Goal: Task Accomplishment & Management: Use online tool/utility

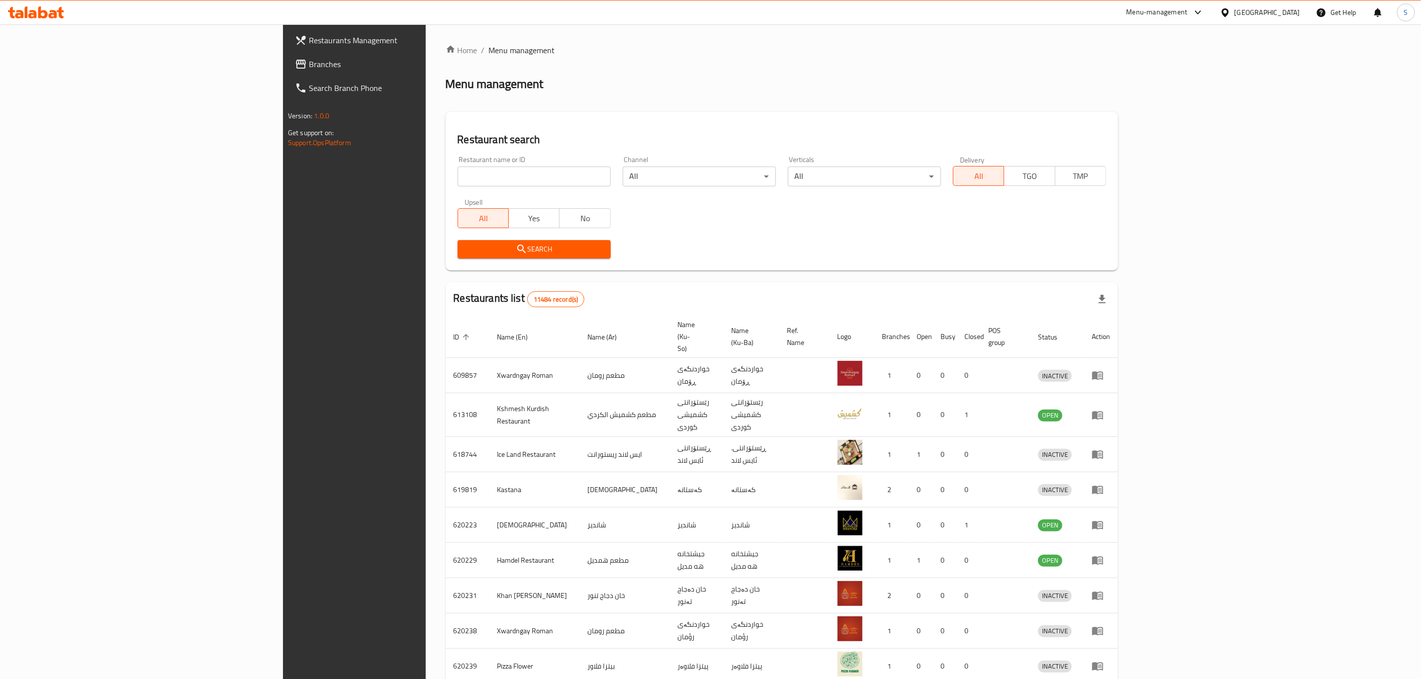
click at [458, 165] on div "Restaurant name or ID Restaurant name or ID" at bounding box center [534, 171] width 153 height 30
click at [458, 168] on input "search" at bounding box center [534, 177] width 153 height 20
type input "naranj"
click button "Search" at bounding box center [534, 249] width 153 height 18
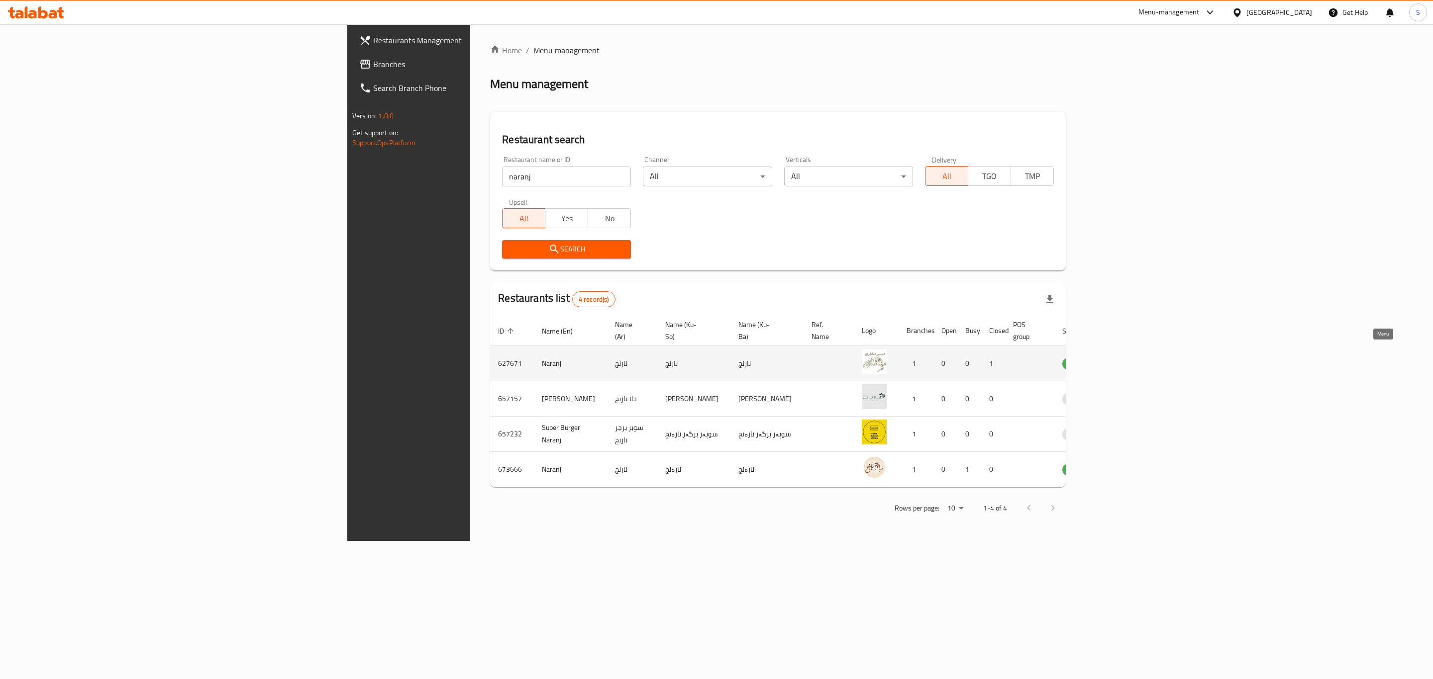
click at [1128, 358] on icon "enhanced table" at bounding box center [1122, 364] width 12 height 12
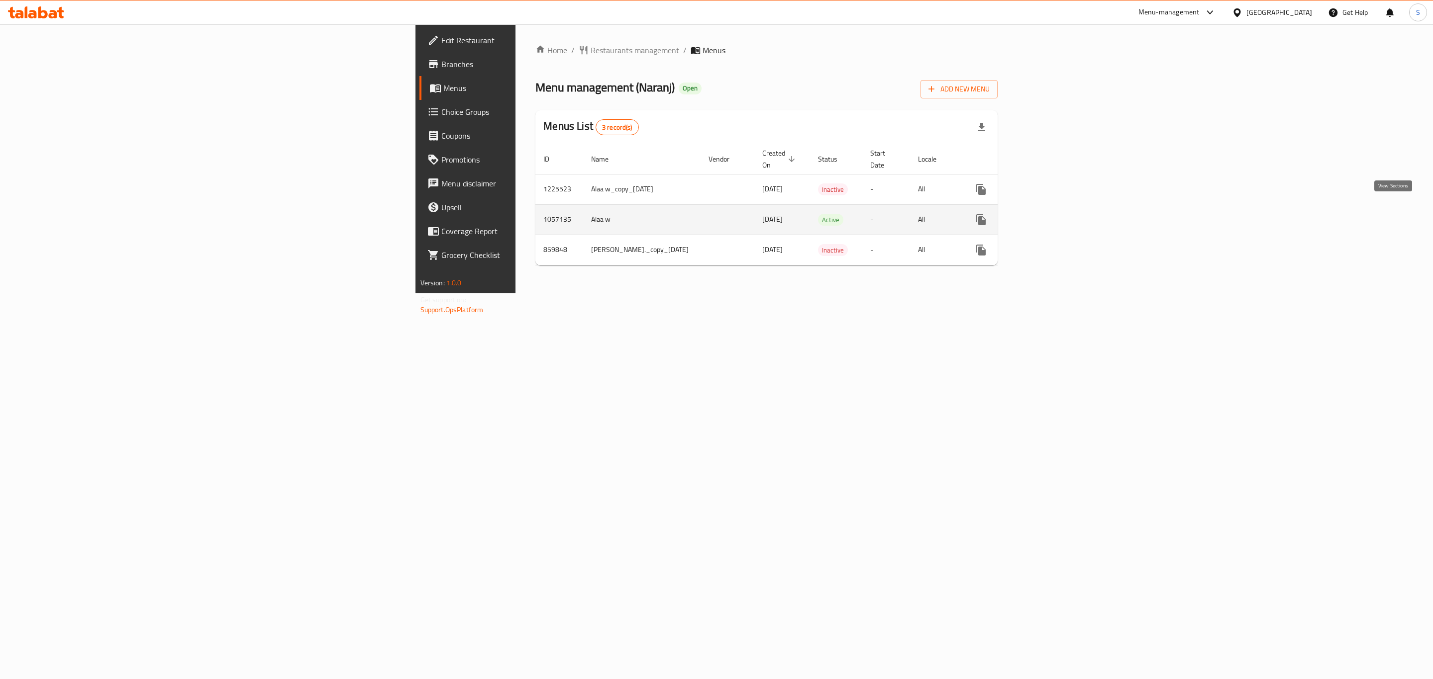
click at [1058, 214] on icon "enhanced table" at bounding box center [1053, 220] width 12 height 12
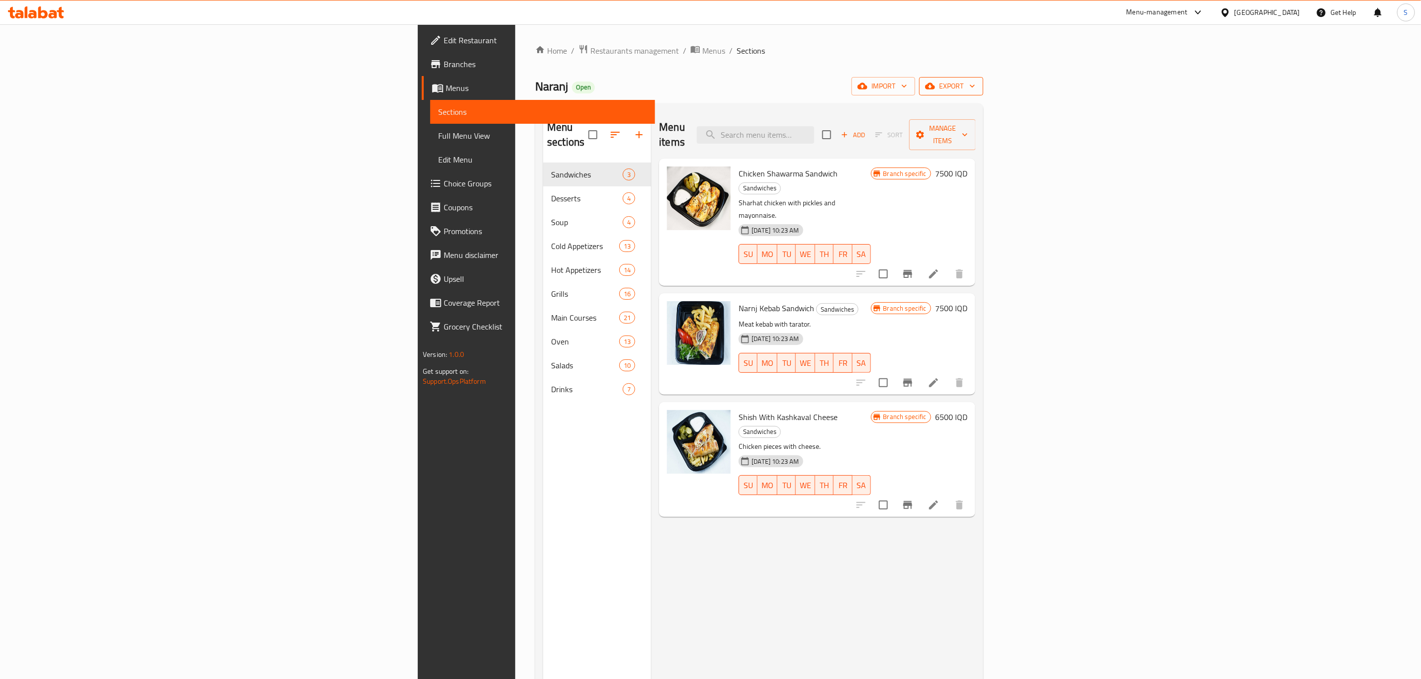
click at [983, 79] on button "export" at bounding box center [951, 86] width 64 height 18
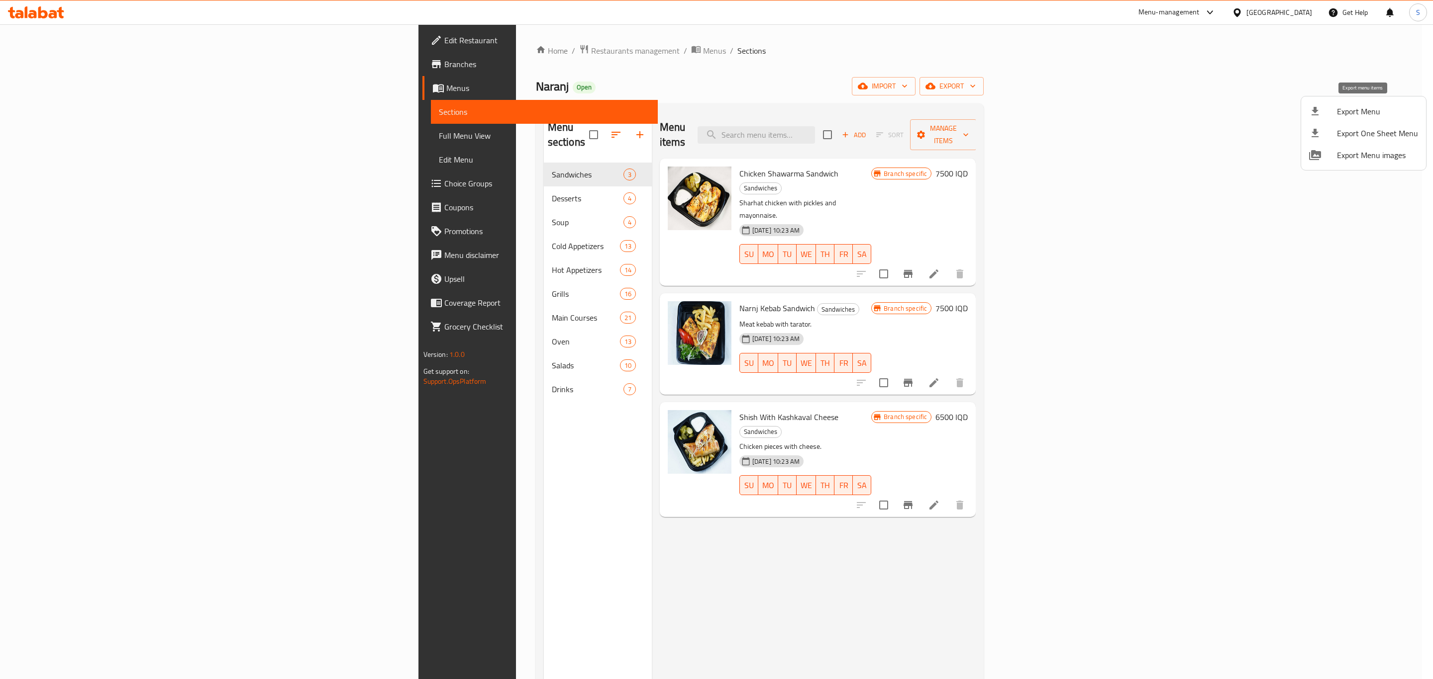
click at [1352, 111] on span "Export Menu" at bounding box center [1377, 111] width 81 height 12
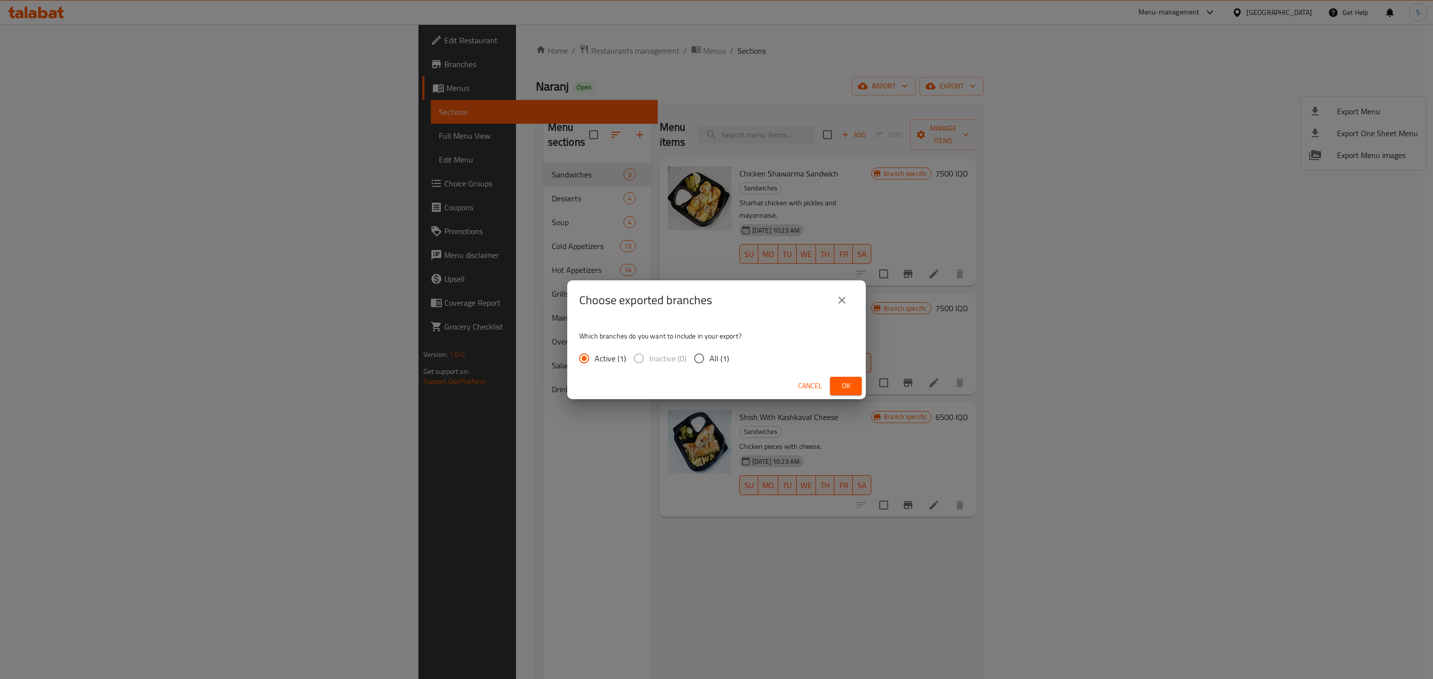
click at [716, 362] on span "All (1)" at bounding box center [718, 359] width 19 height 12
click at [709, 362] on input "All (1)" at bounding box center [698, 358] width 21 height 21
radio input "true"
click at [622, 355] on span "Active (1)" at bounding box center [609, 359] width 31 height 12
click at [594, 355] on input "Active (1)" at bounding box center [584, 358] width 21 height 21
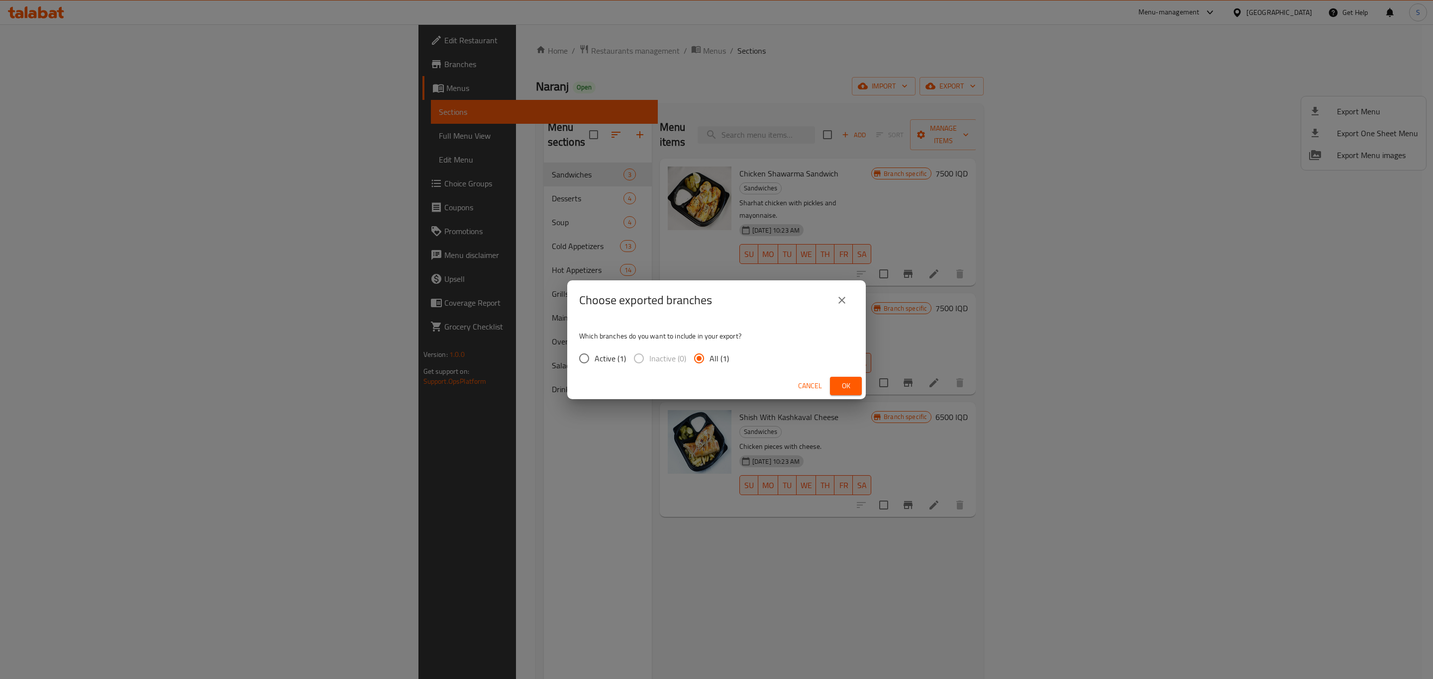
radio input "true"
click at [857, 388] on button "Ok" at bounding box center [846, 386] width 32 height 18
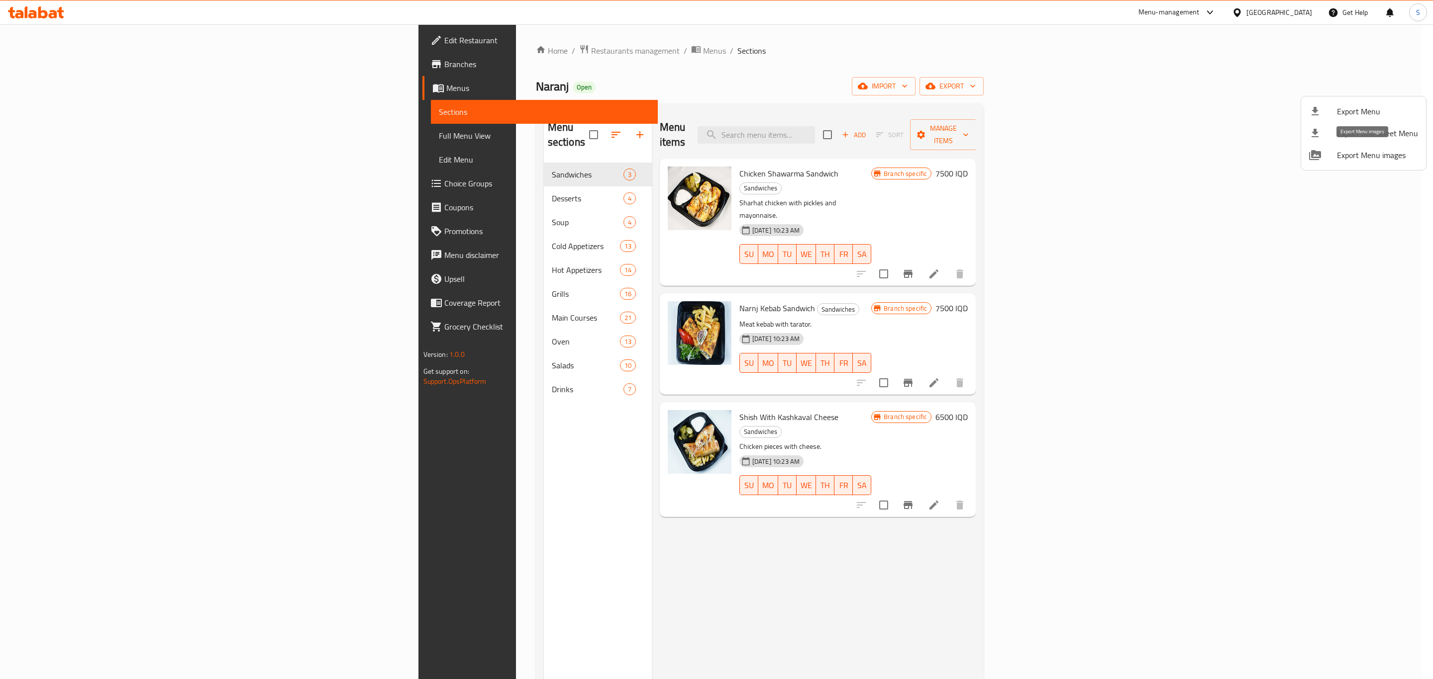
click at [1357, 160] on span "Export Menu images" at bounding box center [1377, 155] width 81 height 12
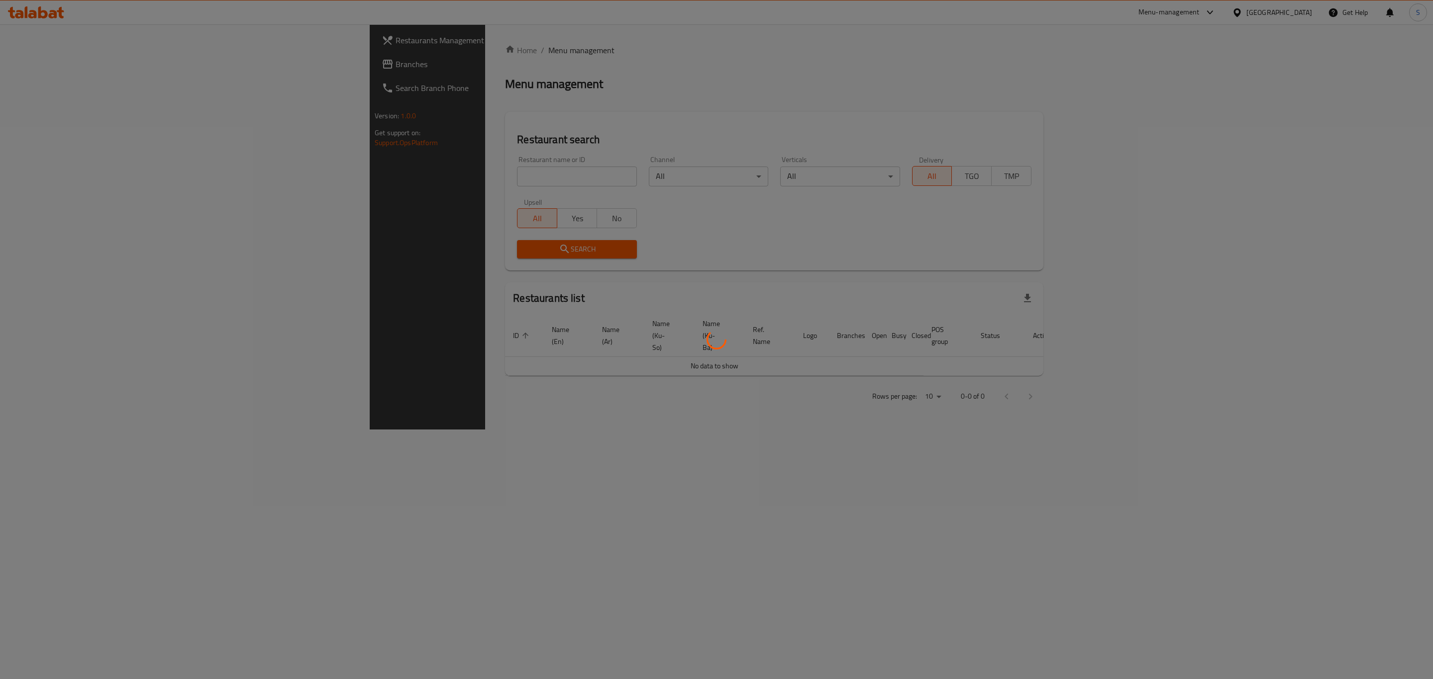
click at [498, 175] on div at bounding box center [716, 339] width 1433 height 679
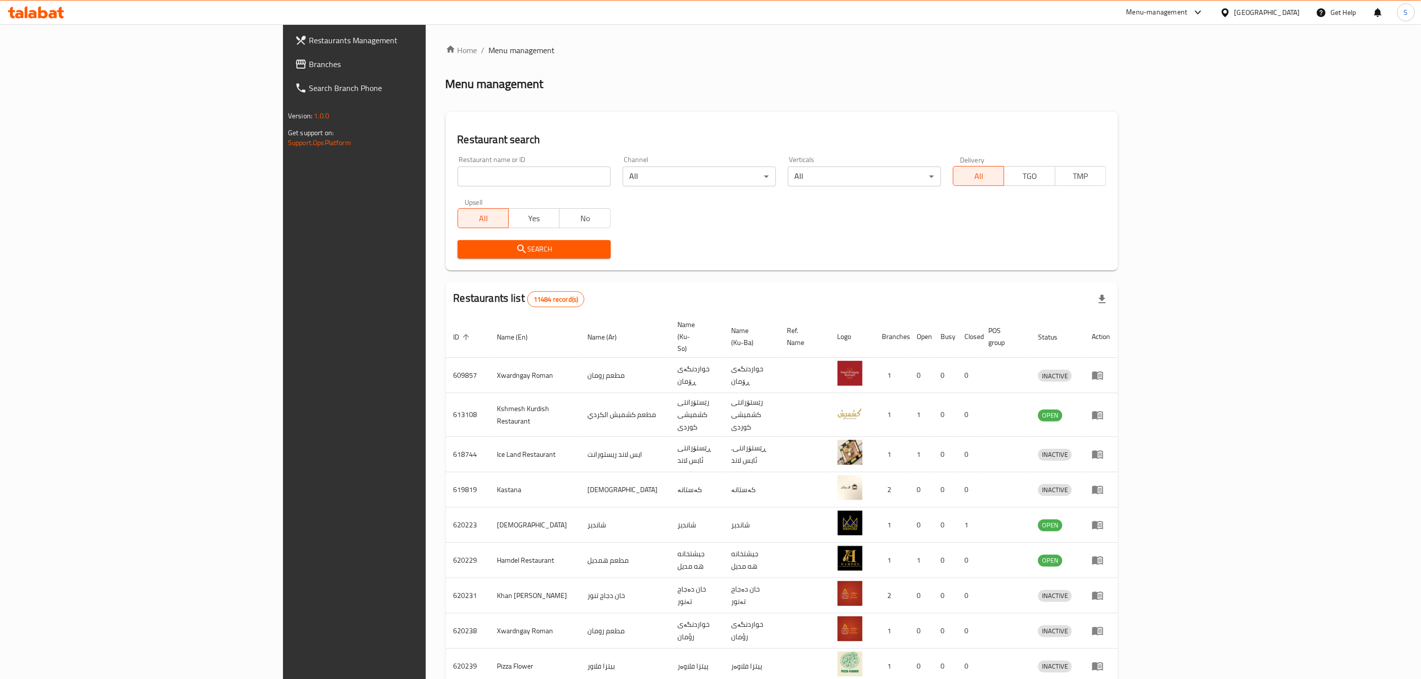
click at [483, 180] on div "Home / Menu management Menu management Restaurant search Restaurant name or ID …" at bounding box center [782, 398] width 672 height 709
click at [483, 180] on input "search" at bounding box center [534, 177] width 153 height 20
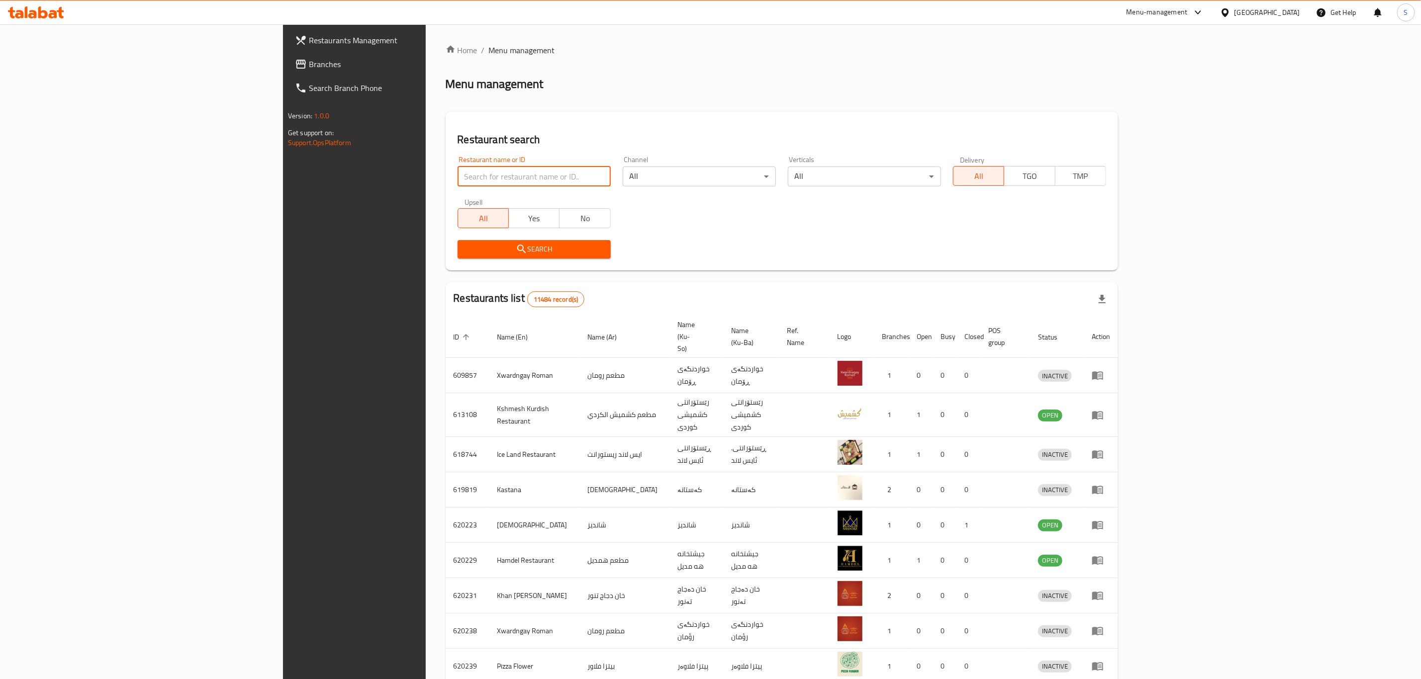
click at [483, 180] on input "search" at bounding box center [534, 177] width 153 height 20
click at [476, 175] on input "search" at bounding box center [534, 177] width 153 height 20
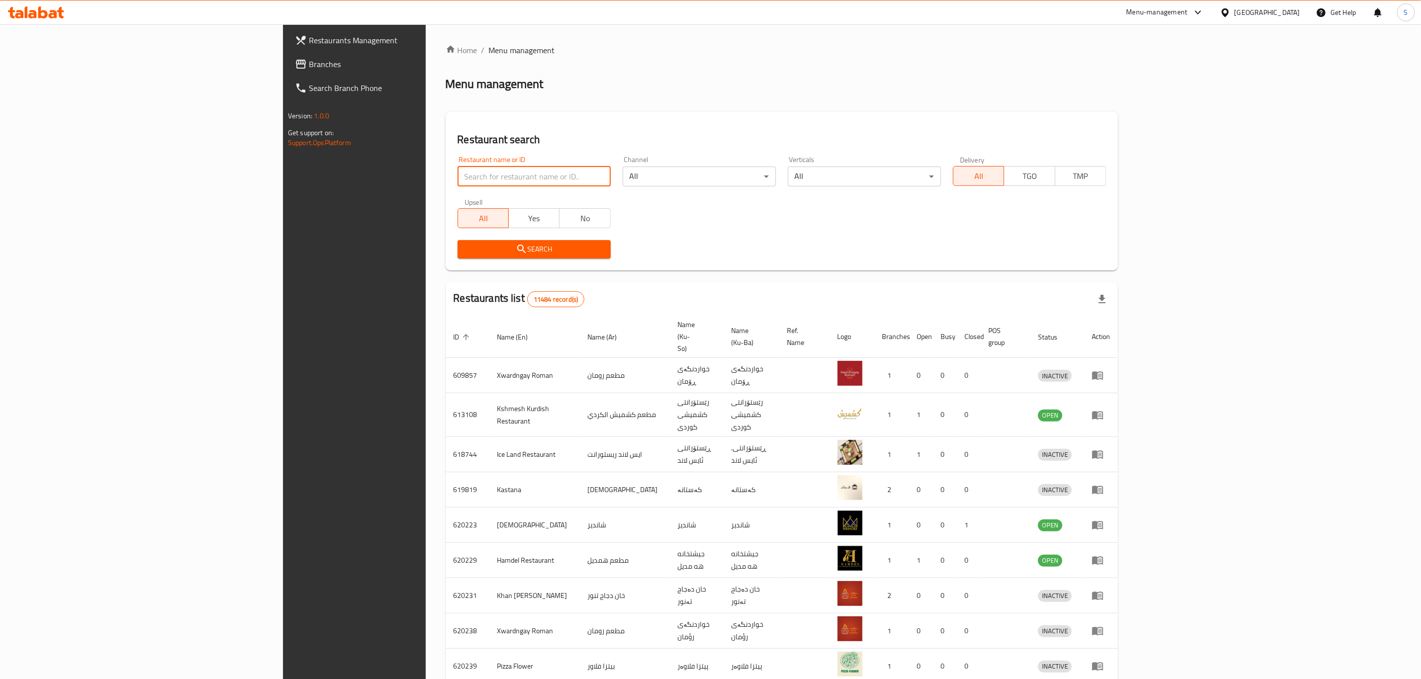
click at [476, 175] on input "search" at bounding box center [534, 177] width 153 height 20
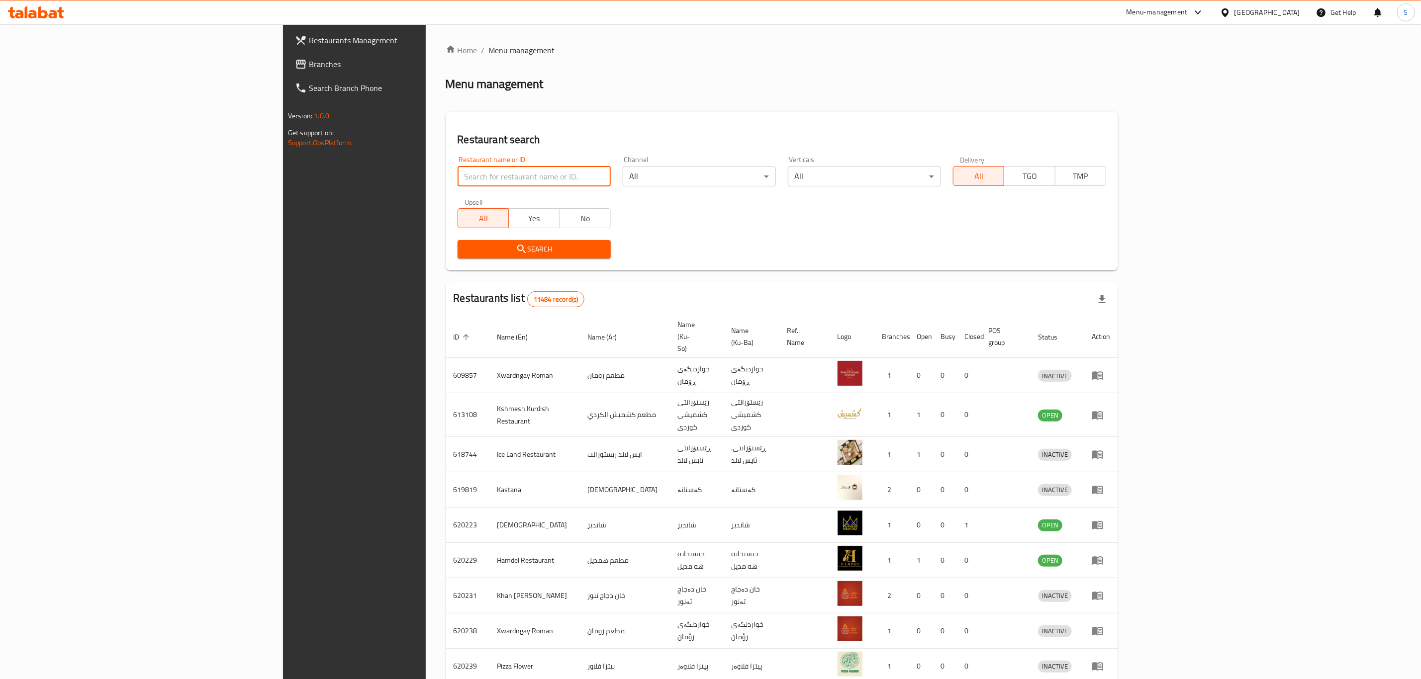
click at [476, 175] on input "search" at bounding box center [534, 177] width 153 height 20
type input "thamrat"
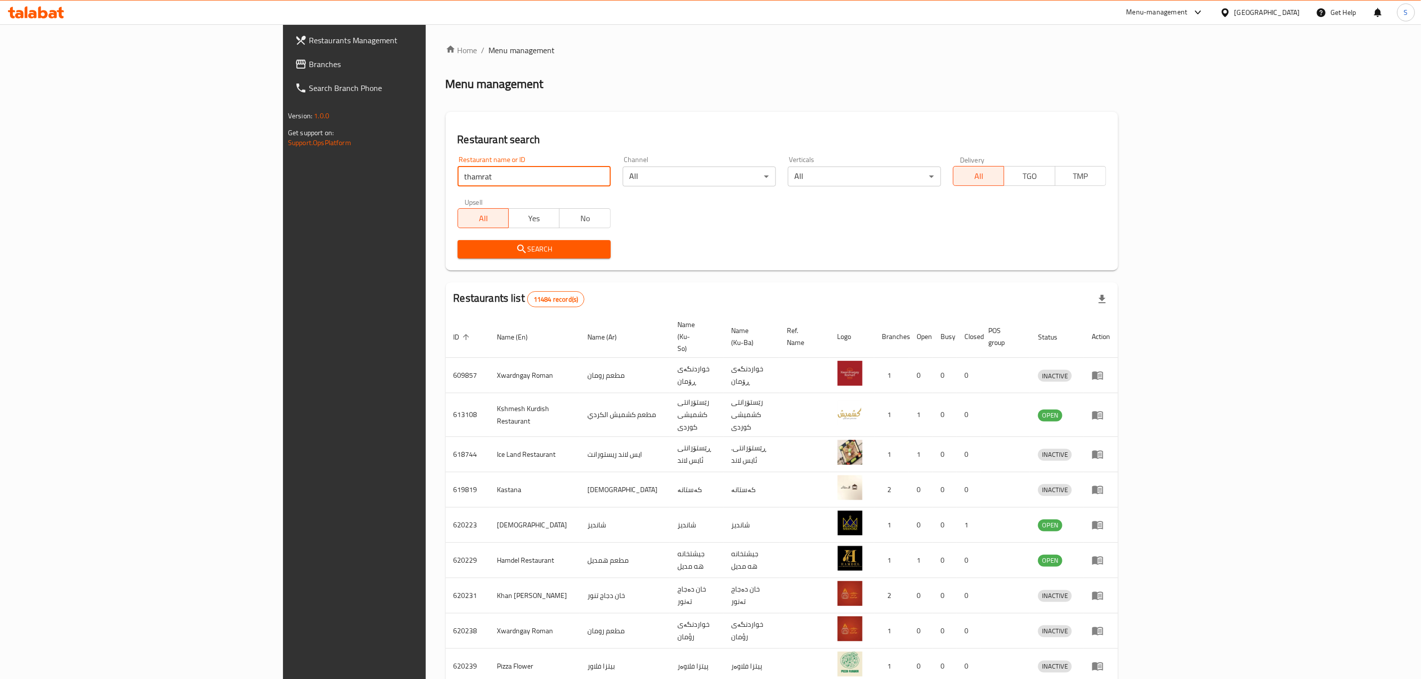
click button "Search" at bounding box center [534, 249] width 153 height 18
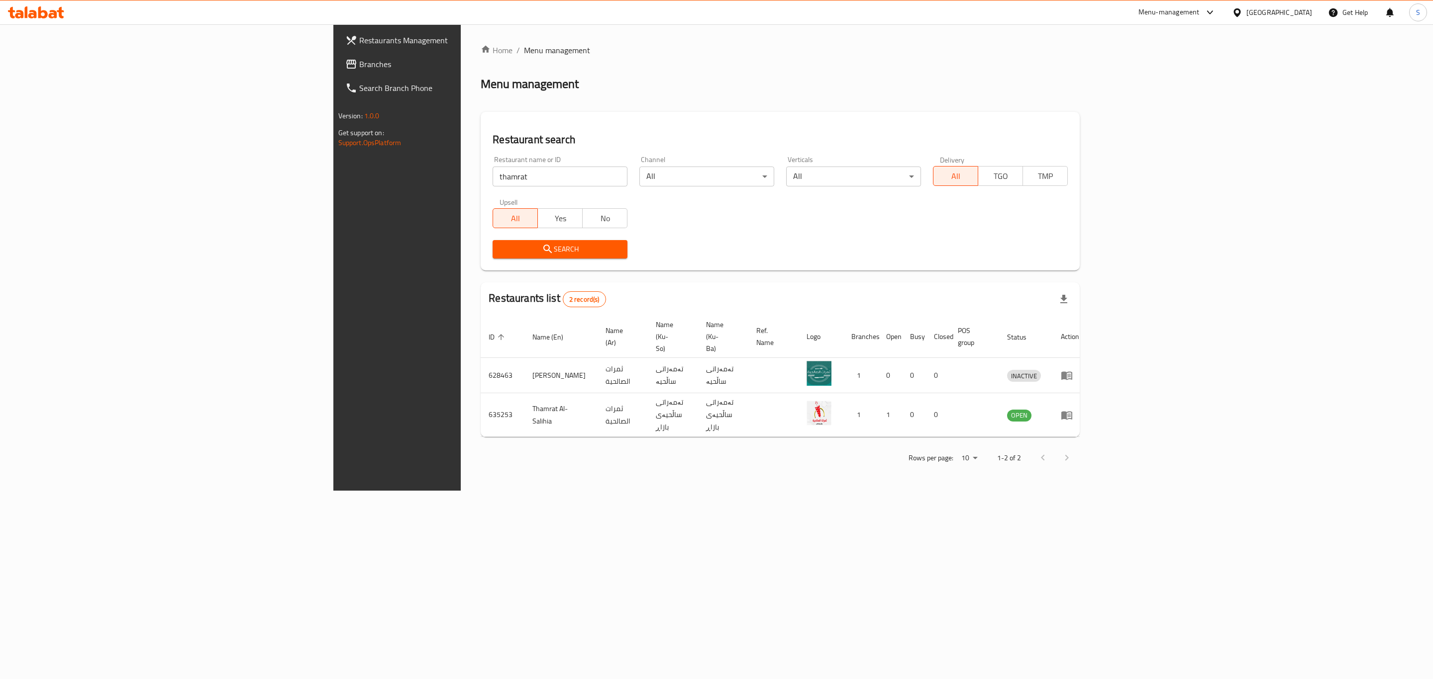
click at [1030, 491] on div "Home / Menu management Menu management Restaurant search Restaurant name or ID …" at bounding box center [780, 257] width 639 height 467
click at [1088, 491] on div "Home / Menu management Menu management Restaurant search Restaurant name or ID …" at bounding box center [780, 257] width 639 height 467
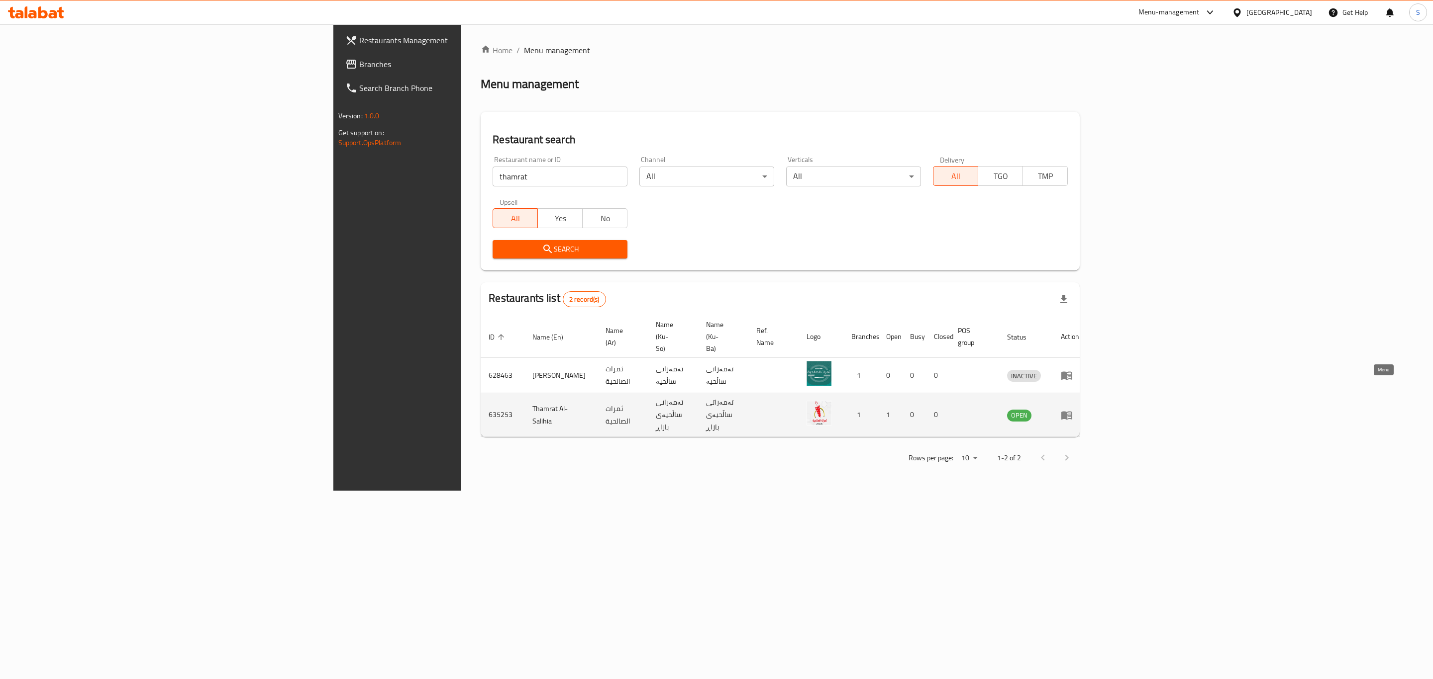
click at [1072, 411] on icon "enhanced table" at bounding box center [1066, 415] width 11 height 8
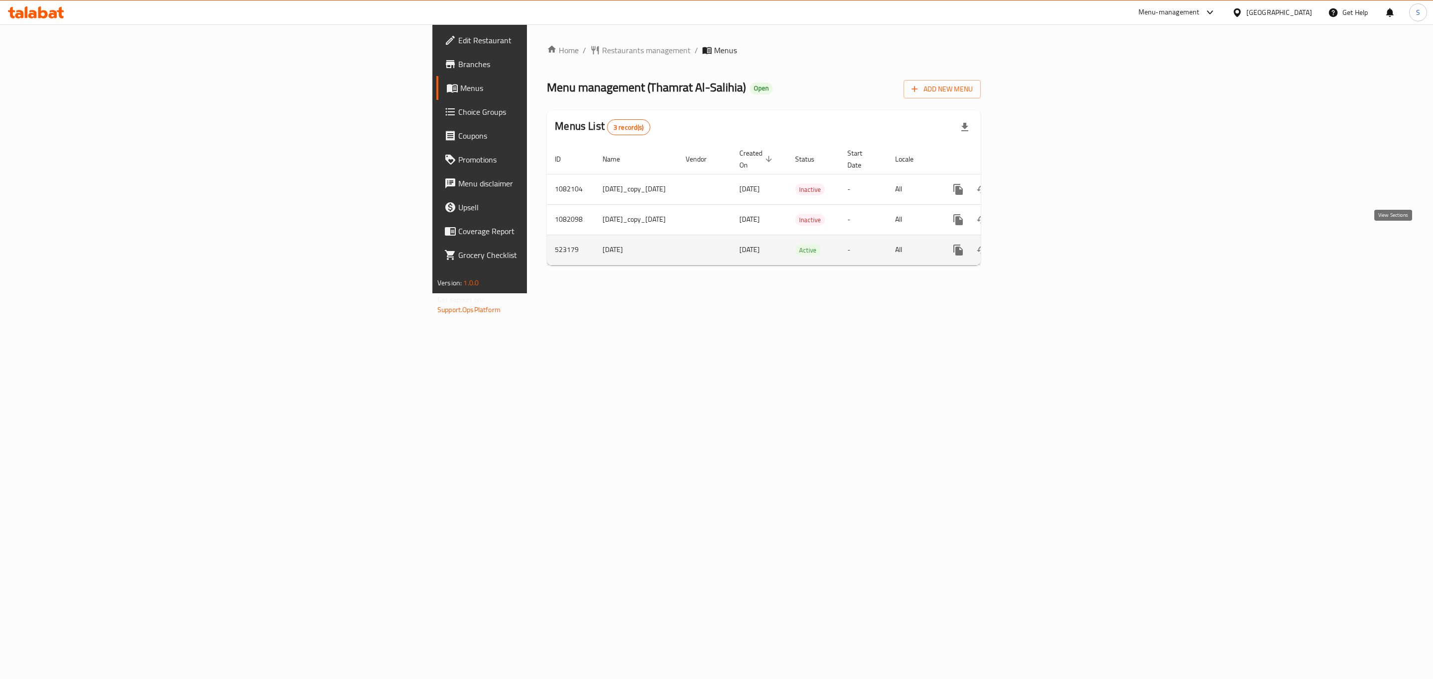
click at [1036, 244] on icon "enhanced table" at bounding box center [1030, 250] width 12 height 12
